Goal: Task Accomplishment & Management: Manage account settings

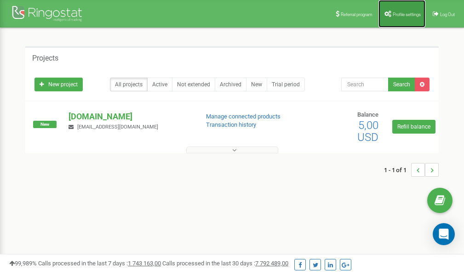
click at [407, 13] on span "Profile settings" at bounding box center [406, 14] width 28 height 5
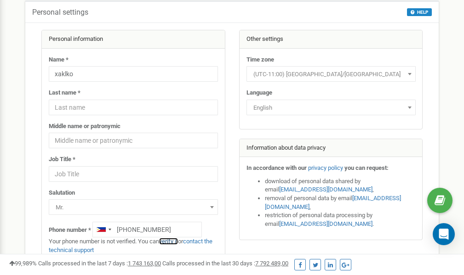
click at [172, 240] on link "verify it" at bounding box center [168, 241] width 19 height 7
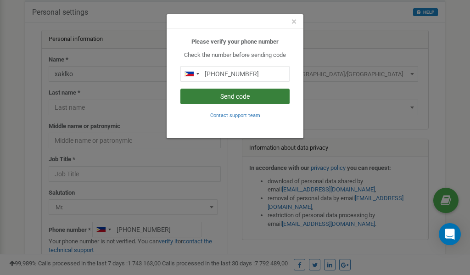
click at [238, 94] on button "Send code" at bounding box center [235, 97] width 109 height 16
